Goal: Transaction & Acquisition: Purchase product/service

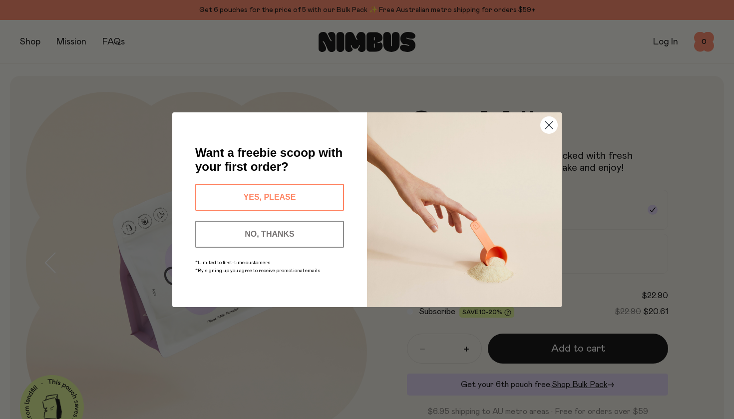
click at [409, 259] on img "POPUP Form" at bounding box center [464, 209] width 195 height 195
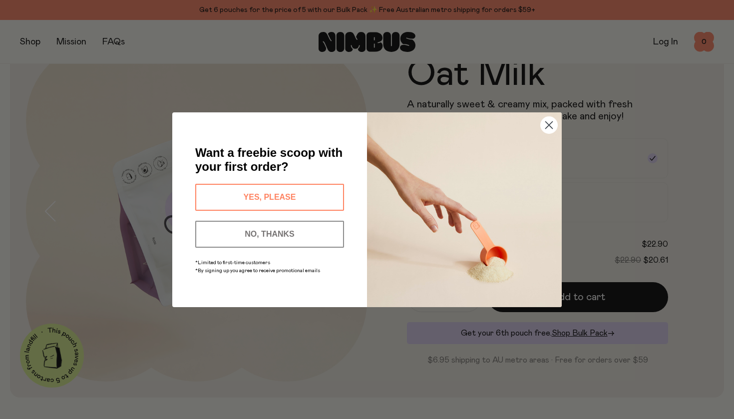
click at [292, 194] on button "YES, PLEASE" at bounding box center [269, 197] width 149 height 27
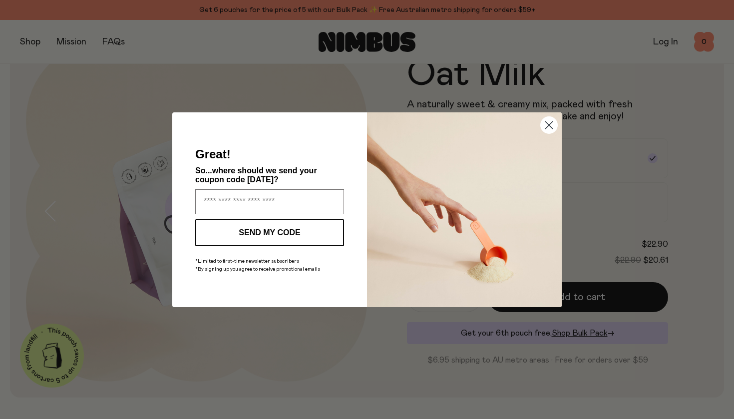
type input "**********"
click at [312, 229] on button "SEND MY CODE" at bounding box center [269, 232] width 149 height 27
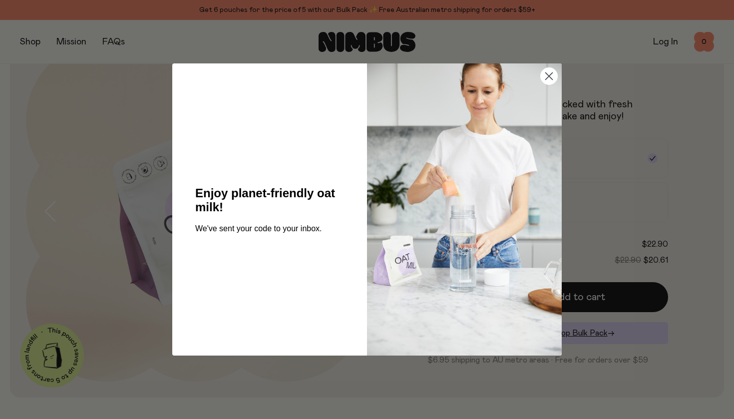
click at [550, 75] on icon "Close dialog" at bounding box center [549, 76] width 7 height 7
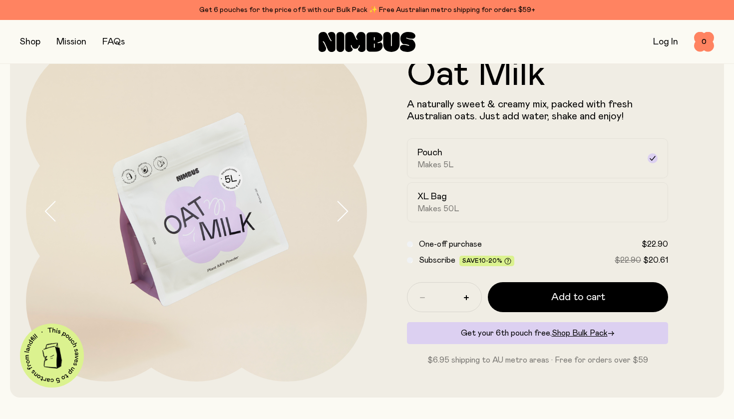
click at [412, 262] on div "Subscribe Save 10-20% $22.90 $20.61" at bounding box center [537, 260] width 261 height 12
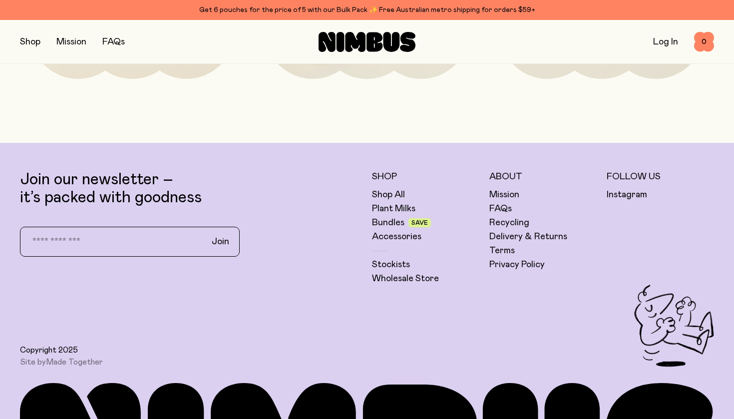
scroll to position [2432, 0]
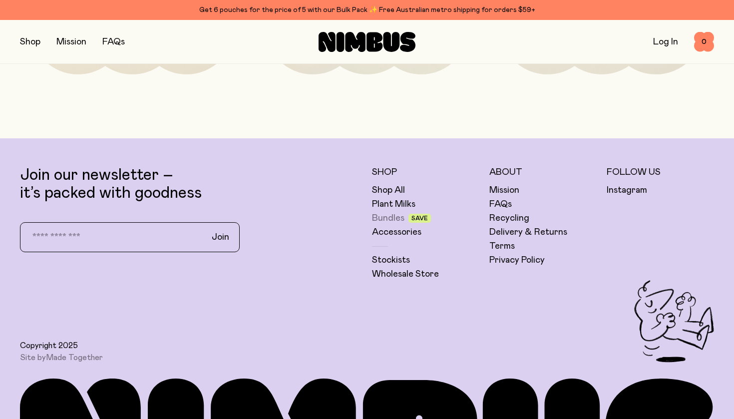
click at [389, 218] on link "Bundles" at bounding box center [388, 218] width 32 height 12
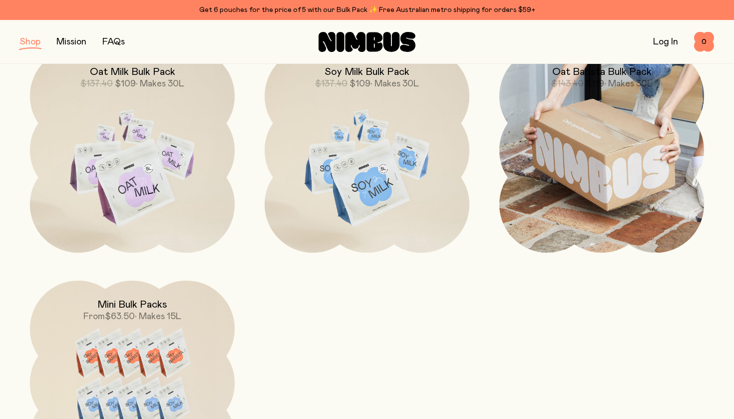
scroll to position [401, 0]
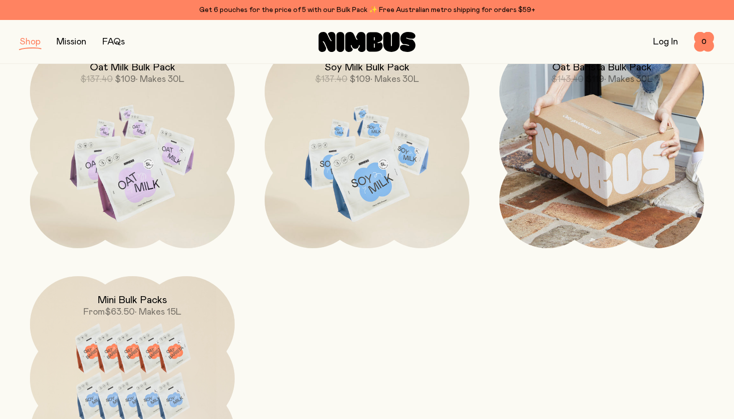
click at [584, 177] on img at bounding box center [601, 145] width 205 height 205
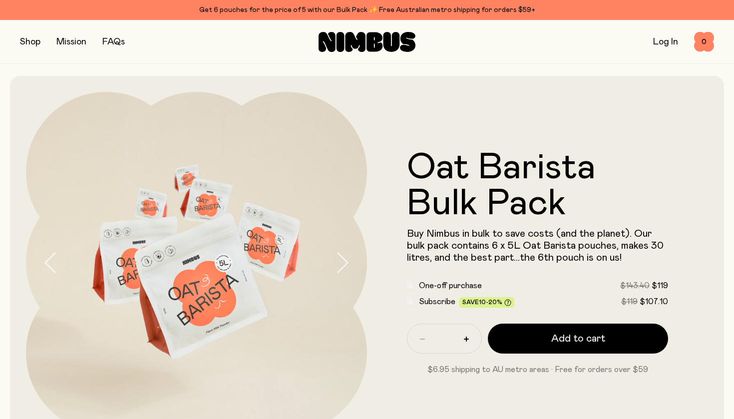
click at [338, 259] on icon "button" at bounding box center [342, 262] width 14 height 21
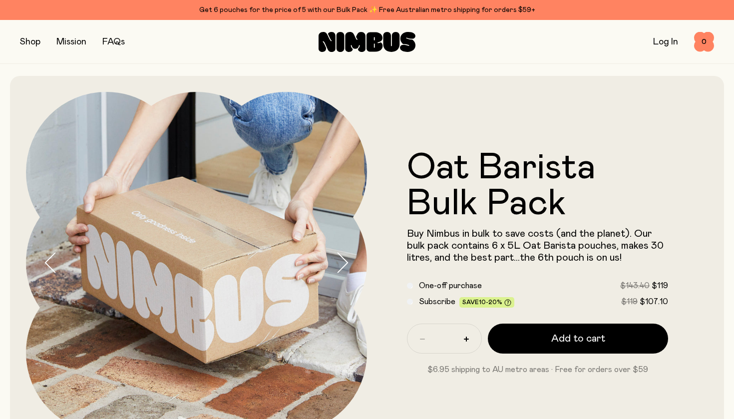
click at [338, 259] on icon "button" at bounding box center [342, 262] width 14 height 21
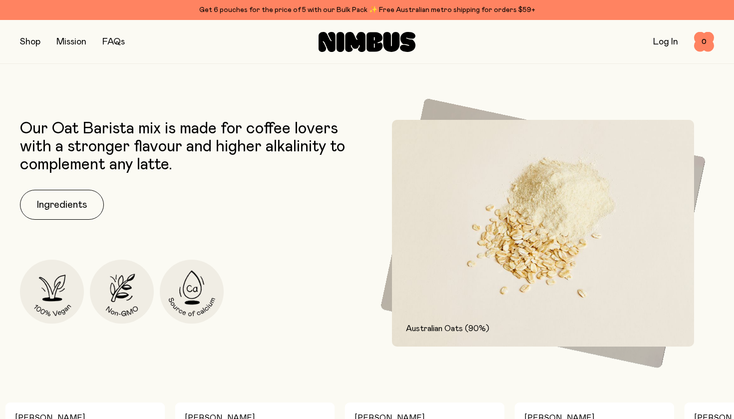
scroll to position [382, 0]
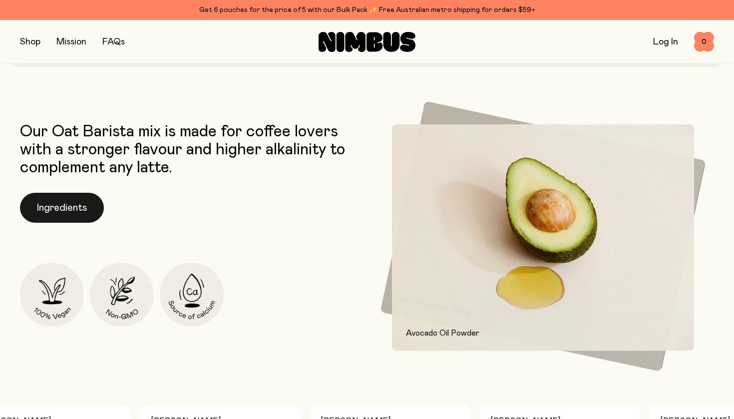
click at [79, 203] on button "Ingredients" at bounding box center [62, 208] width 84 height 30
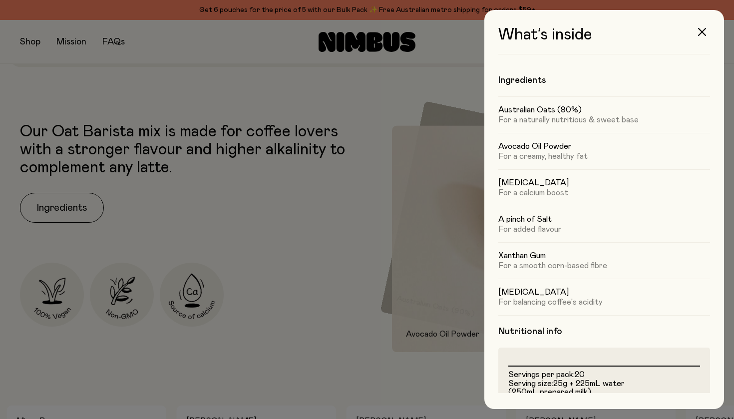
scroll to position [0, 0]
click at [351, 222] on div at bounding box center [367, 209] width 734 height 419
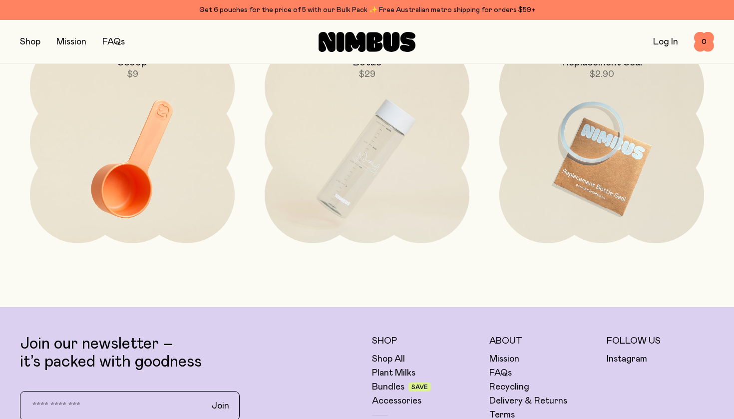
scroll to position [2260, 0]
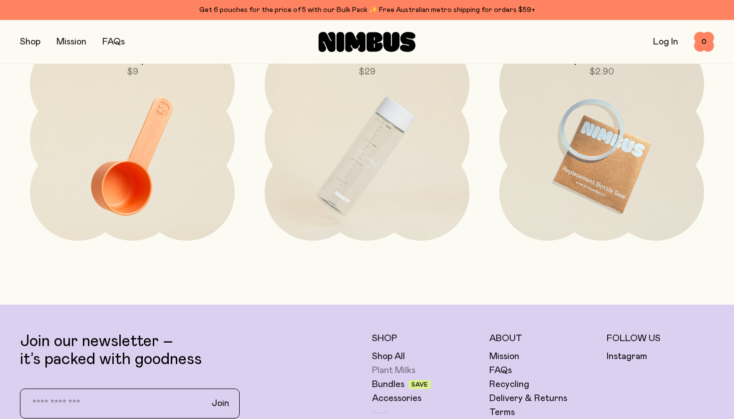
click at [390, 369] on link "Plant Milks" at bounding box center [393, 371] width 43 height 12
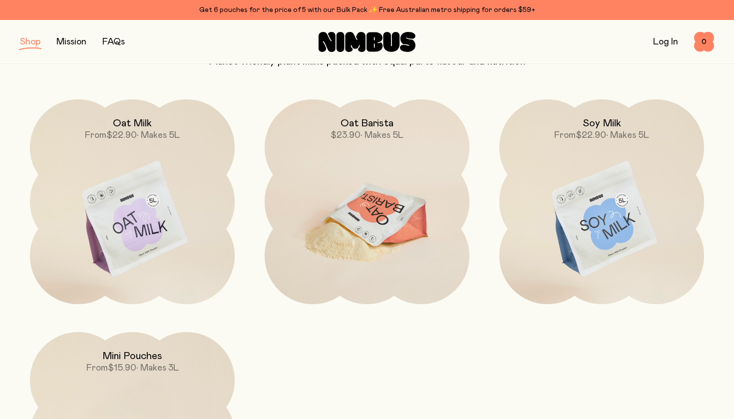
scroll to position [106, 0]
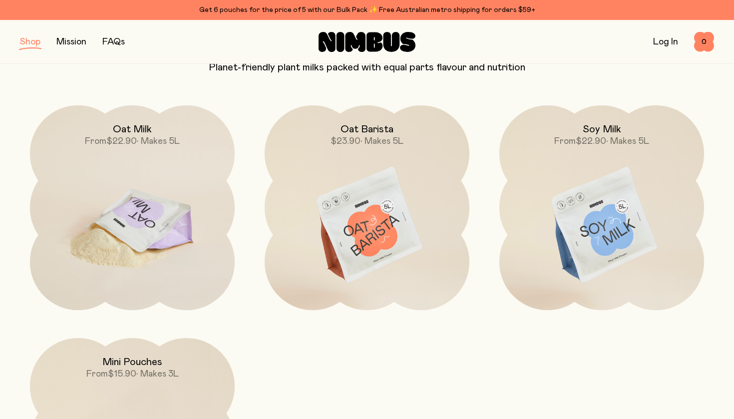
click at [154, 148] on img at bounding box center [132, 225] width 205 height 241
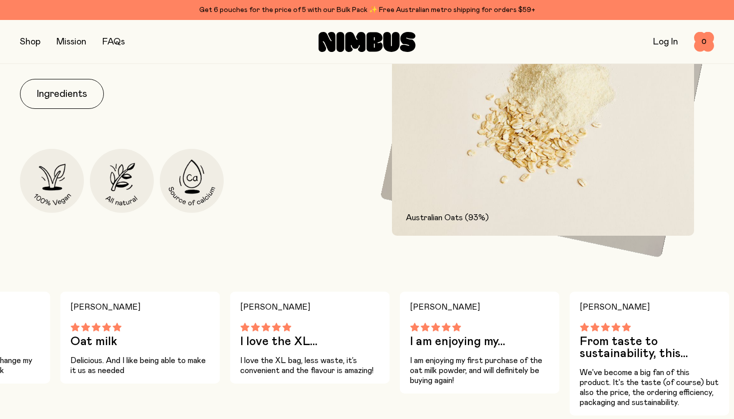
scroll to position [524, 0]
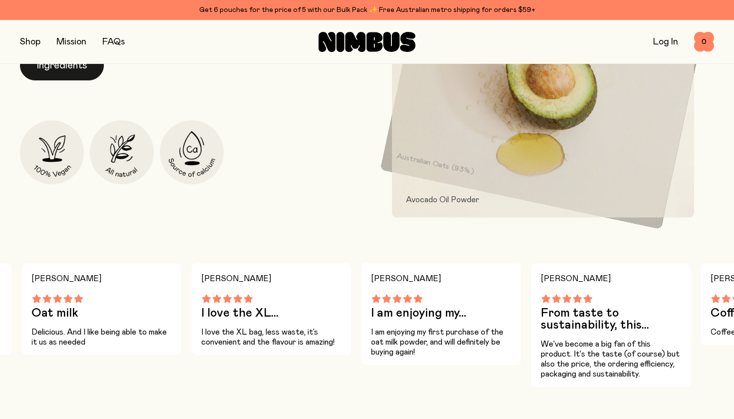
click at [90, 68] on button "Ingredients" at bounding box center [62, 65] width 84 height 30
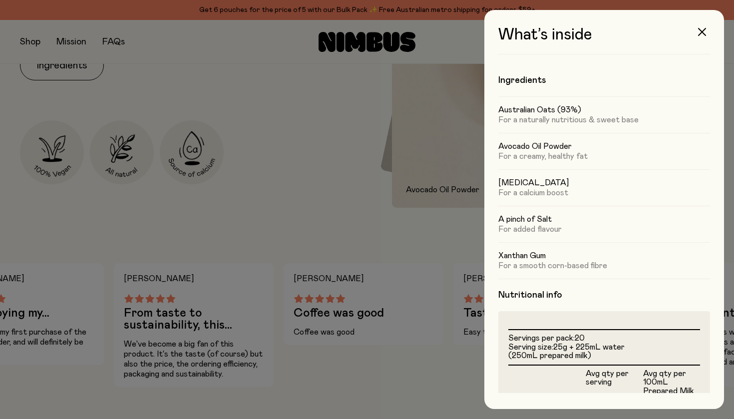
scroll to position [0, 0]
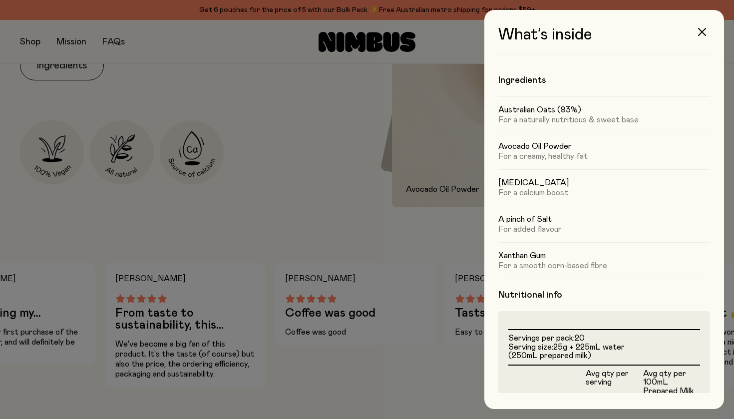
click at [406, 232] on div at bounding box center [367, 209] width 734 height 419
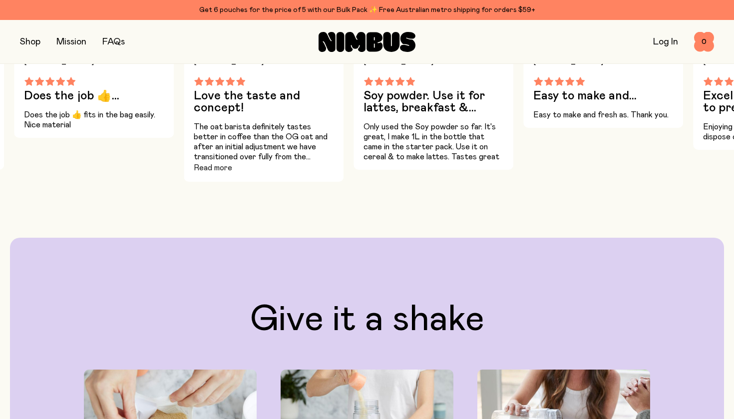
click at [222, 168] on button "Read more" at bounding box center [213, 168] width 38 height 12
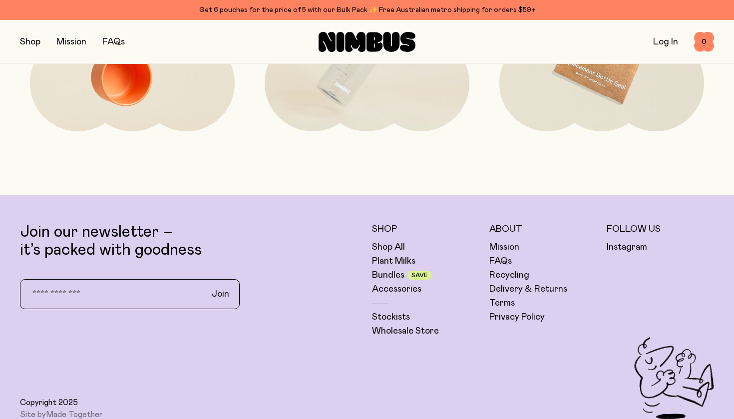
scroll to position [2438, 0]
click at [391, 240] on link "Shop All" at bounding box center [388, 246] width 33 height 12
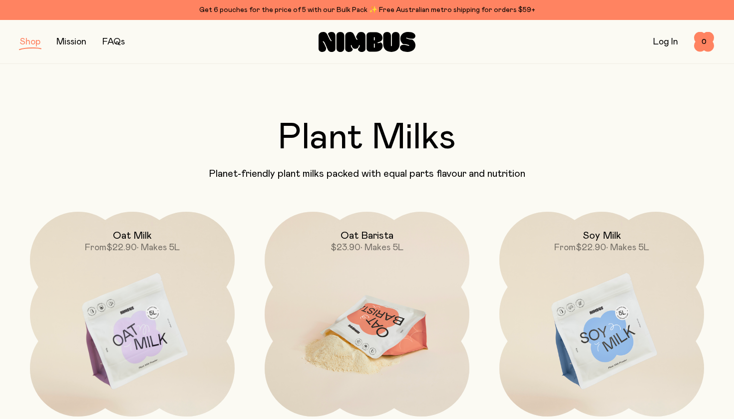
click at [396, 320] on img at bounding box center [367, 332] width 205 height 241
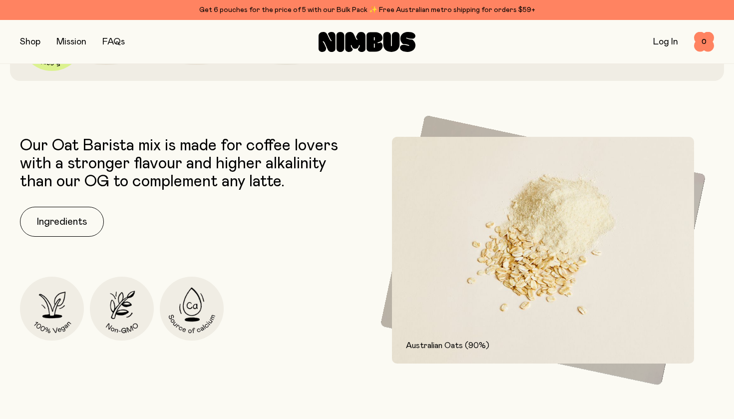
scroll to position [369, 0]
click at [78, 222] on button "Ingredients" at bounding box center [62, 221] width 84 height 30
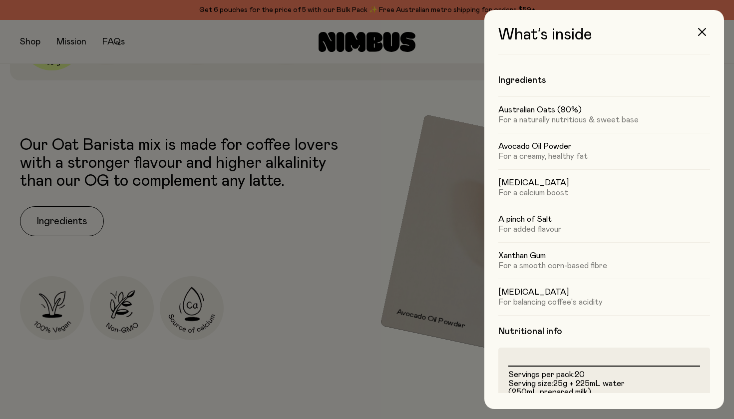
scroll to position [0, 0]
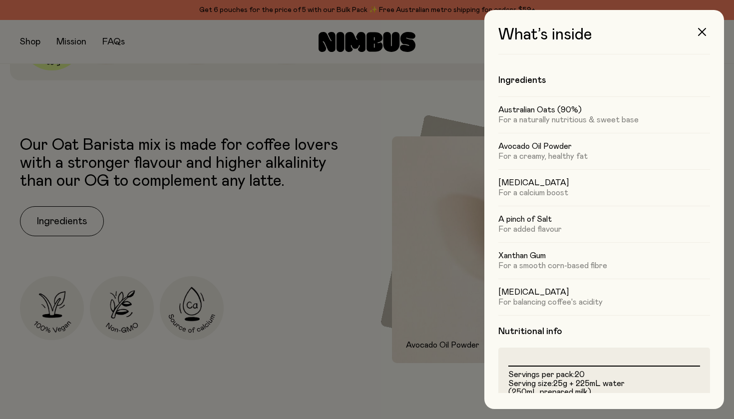
click at [465, 46] on div at bounding box center [367, 209] width 734 height 419
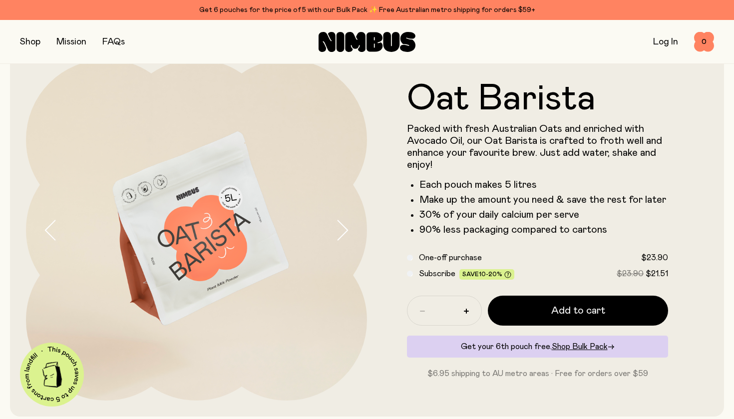
scroll to position [30, 0]
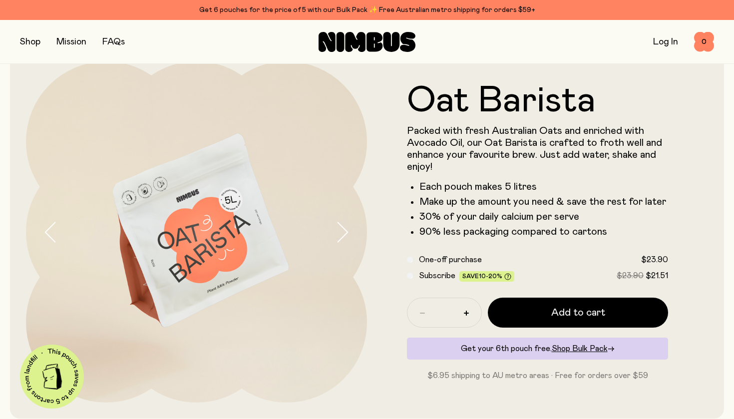
click at [413, 278] on div "Subscribe Save 10-20% $23.90 $21.51" at bounding box center [537, 276] width 261 height 12
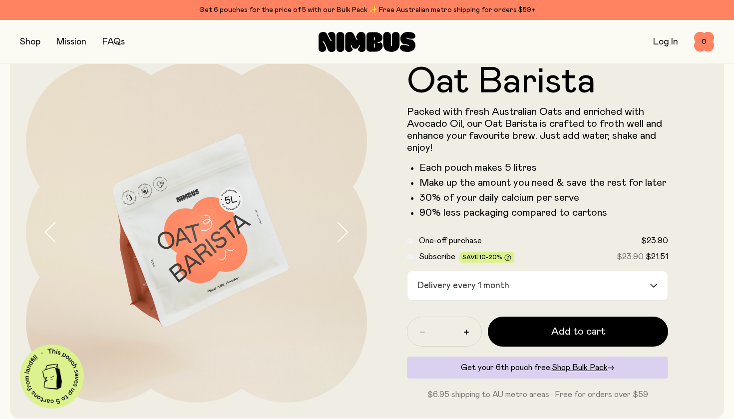
click at [566, 288] on input "Search for option" at bounding box center [581, 285] width 136 height 29
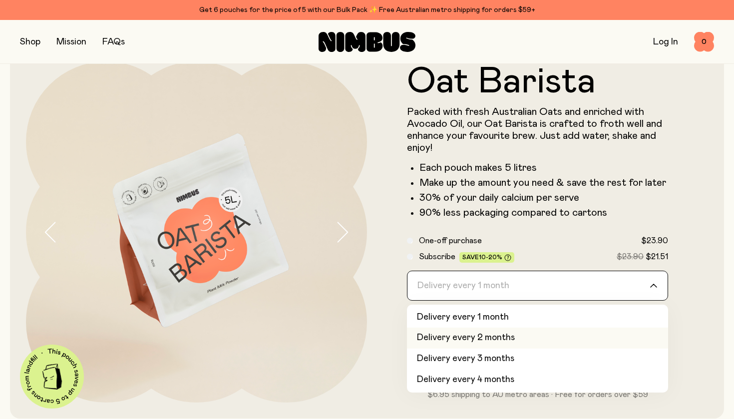
click at [554, 339] on li "Delivery every 2 months" at bounding box center [537, 338] width 261 height 21
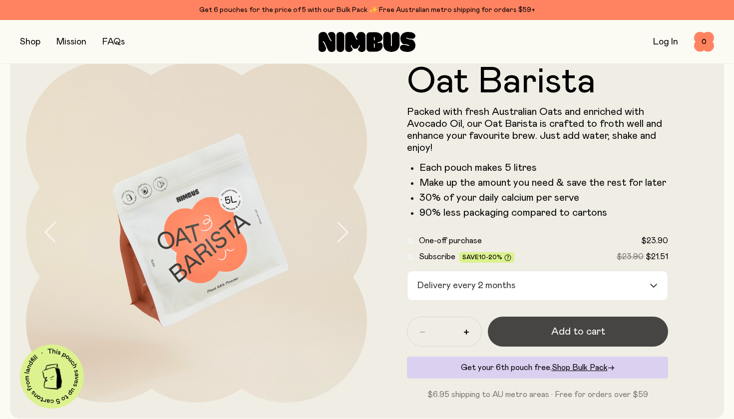
click at [565, 333] on span "Add to cart" at bounding box center [578, 332] width 54 height 14
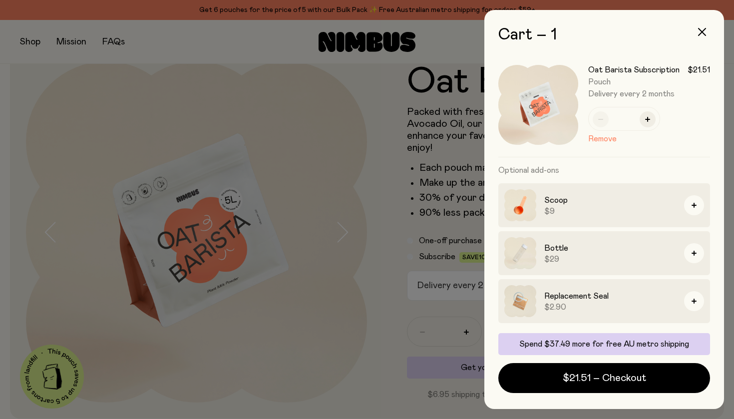
scroll to position [3, 0]
click at [379, 278] on div at bounding box center [367, 209] width 734 height 419
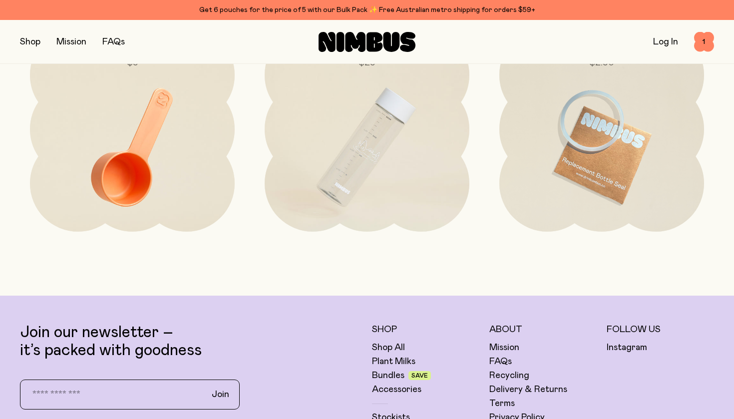
scroll to position [2268, 0]
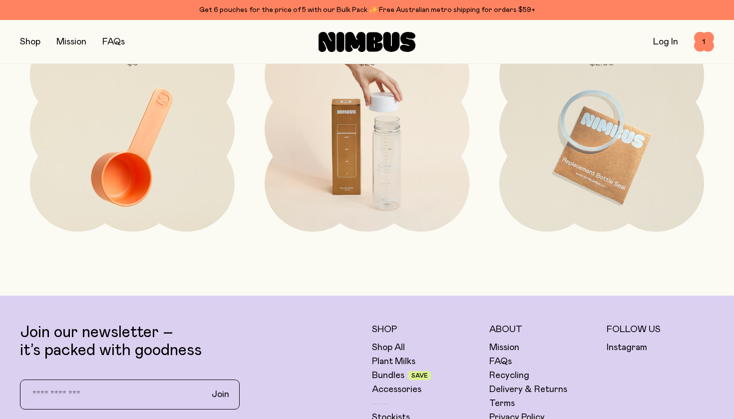
click at [417, 161] on img at bounding box center [367, 147] width 205 height 241
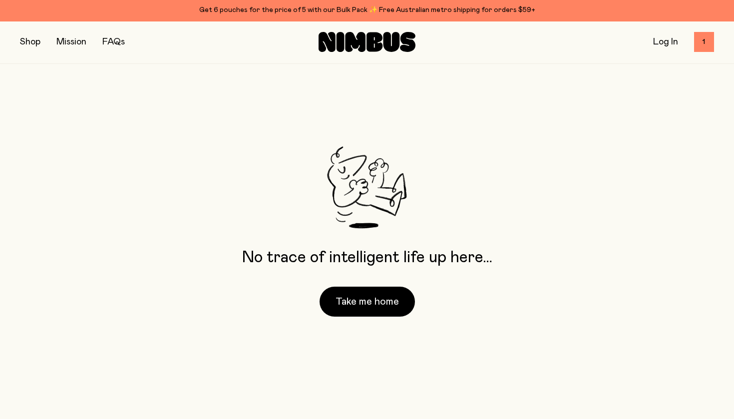
scroll to position [20, 0]
click at [352, 309] on button "Take me home" at bounding box center [367, 302] width 95 height 30
click at [367, 301] on button "Take me home" at bounding box center [367, 302] width 95 height 30
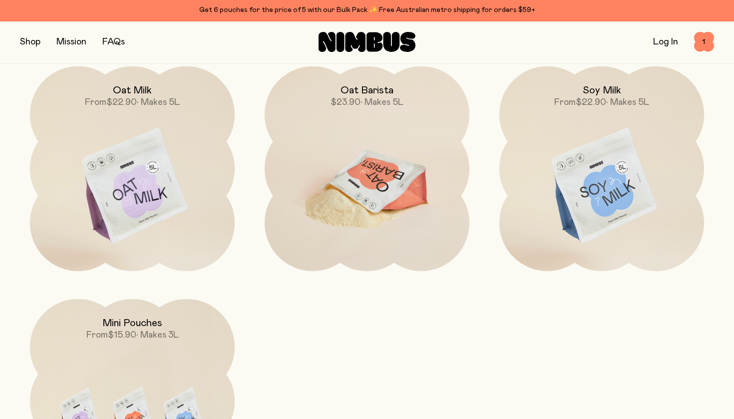
scroll to position [892, 0]
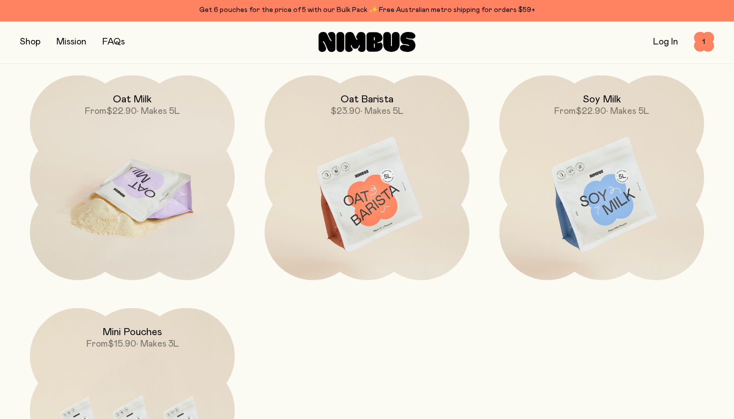
click at [170, 178] on img at bounding box center [132, 195] width 205 height 241
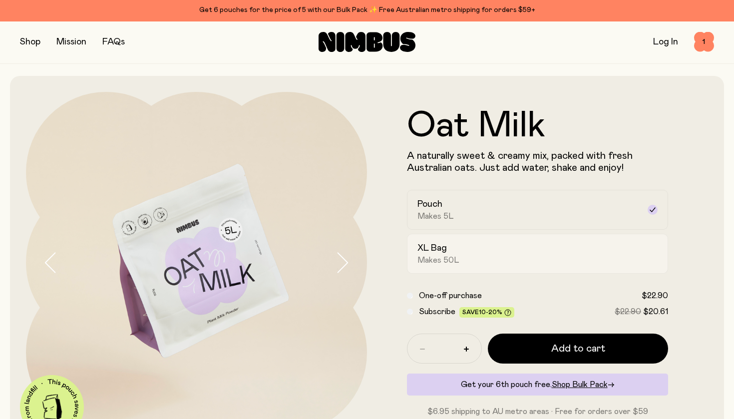
click at [519, 252] on div "XL Bag Makes 50L" at bounding box center [528, 253] width 222 height 23
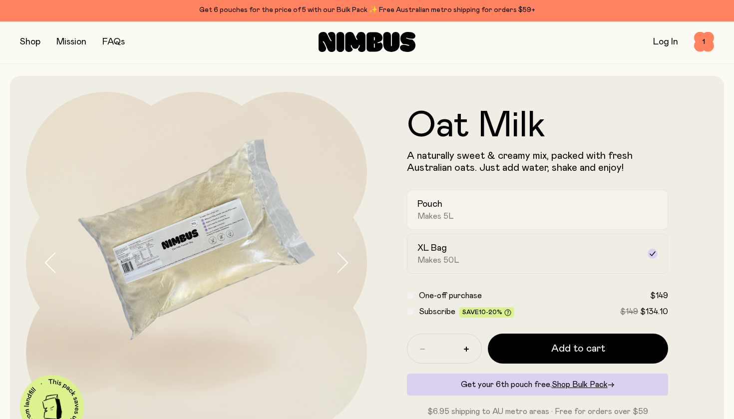
click at [513, 207] on div "Pouch Makes 5L" at bounding box center [528, 209] width 222 height 23
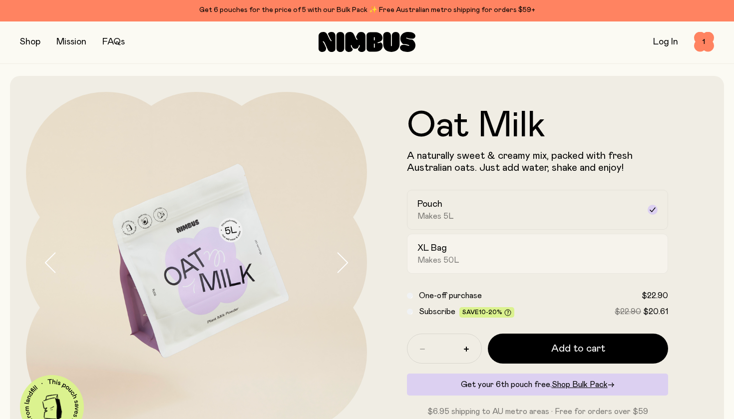
click at [512, 253] on div "XL Bag Makes 50L" at bounding box center [528, 253] width 222 height 23
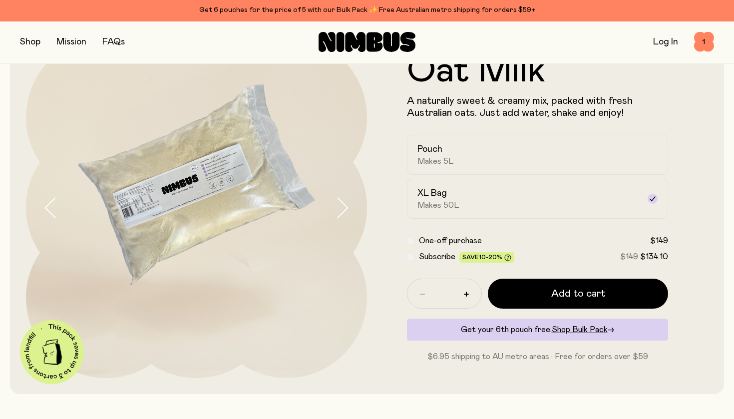
scroll to position [49, 0]
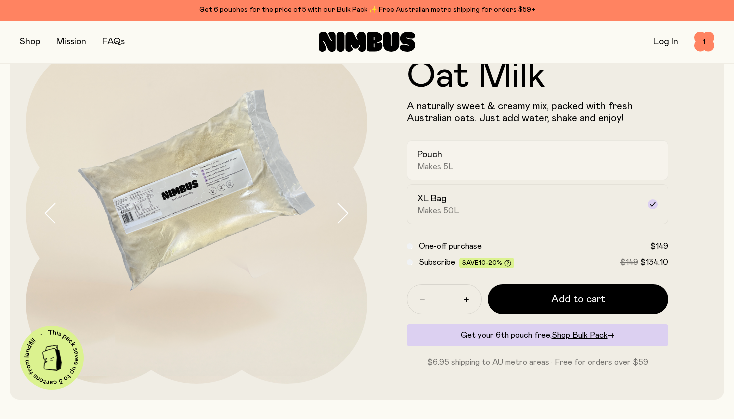
click at [477, 159] on div "Pouch Makes 5L" at bounding box center [528, 160] width 222 height 23
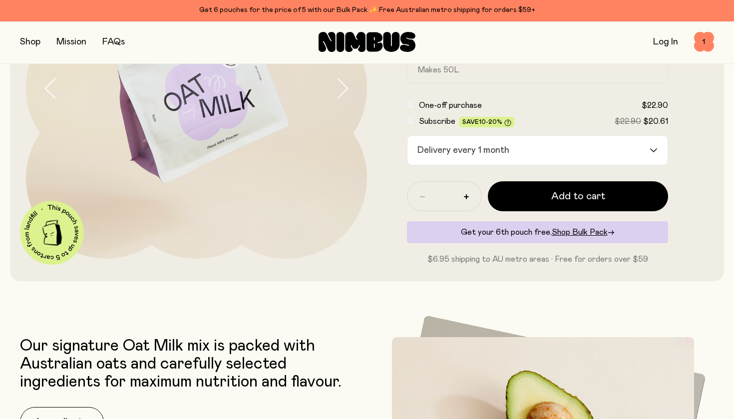
scroll to position [173, 0]
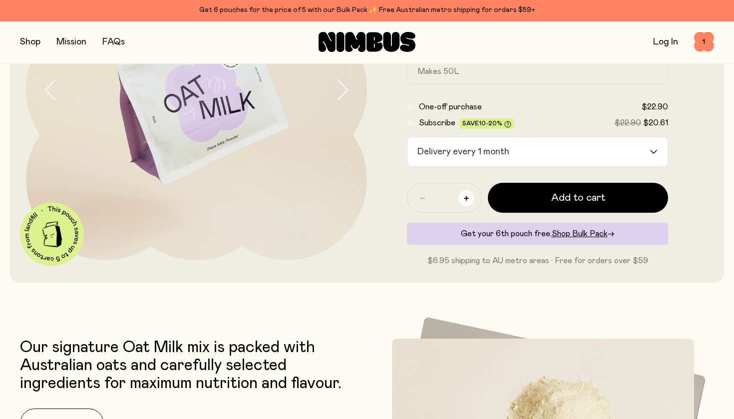
click at [468, 194] on button "button" at bounding box center [466, 198] width 16 height 16
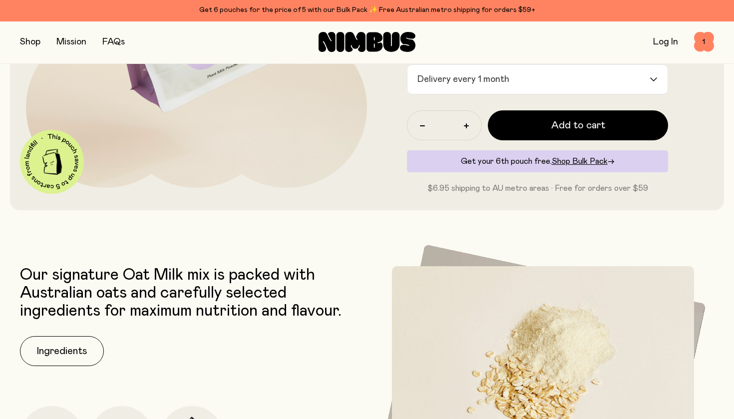
scroll to position [380, 0]
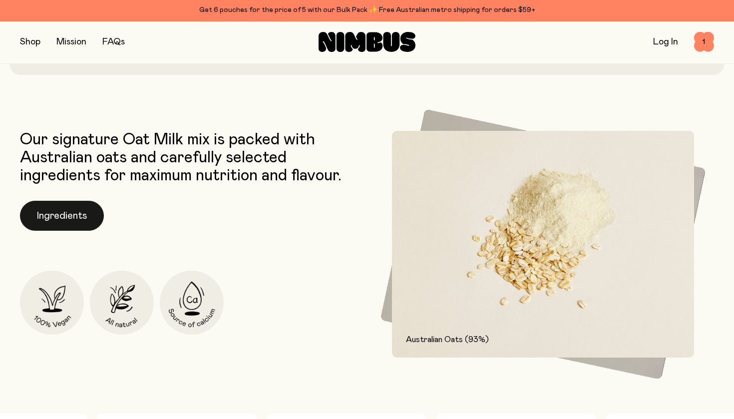
click at [41, 206] on button "Ingredients" at bounding box center [62, 216] width 84 height 30
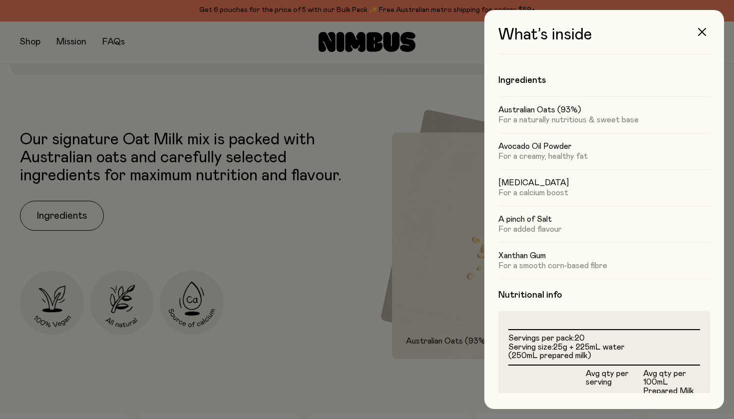
scroll to position [0, 0]
click at [268, 258] on div at bounding box center [367, 209] width 734 height 419
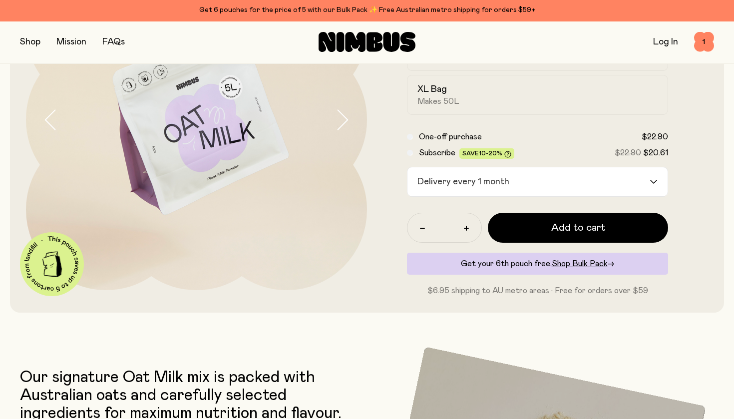
scroll to position [162, 0]
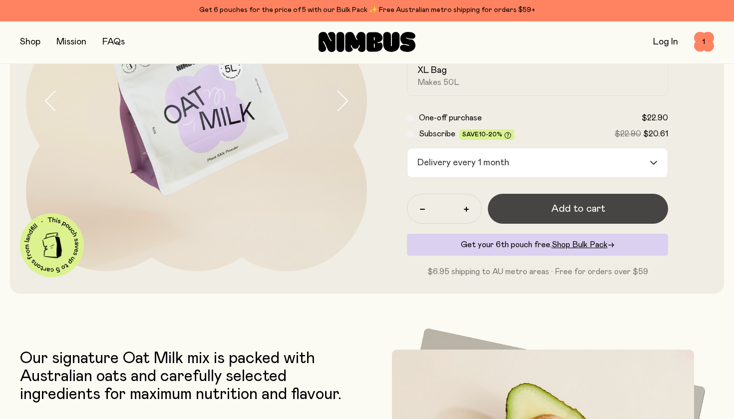
click at [579, 215] on span "Add to cart" at bounding box center [578, 209] width 54 height 14
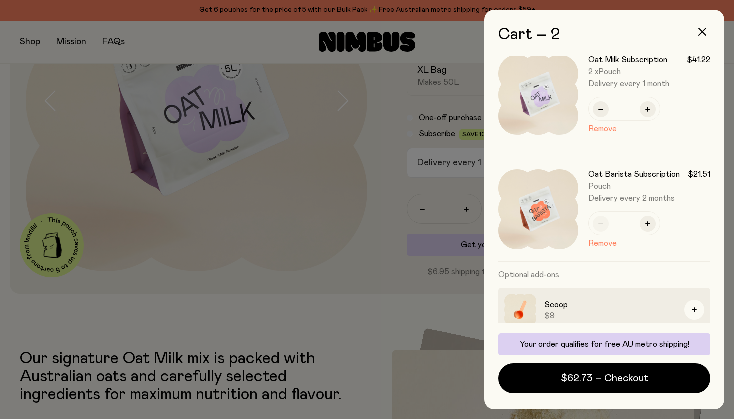
scroll to position [18, 0]
